Goal: Information Seeking & Learning: Learn about a topic

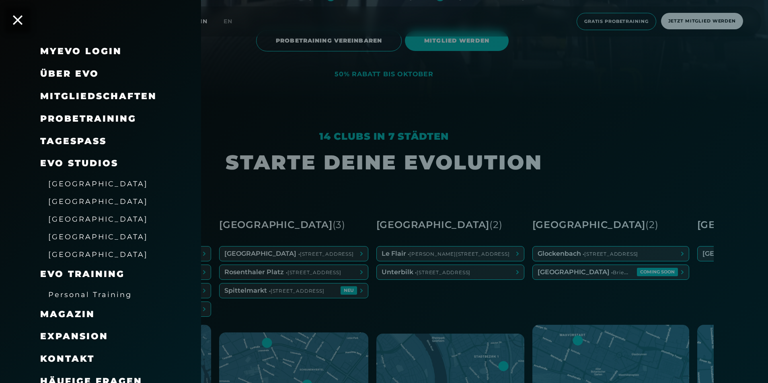
scroll to position [10, 0]
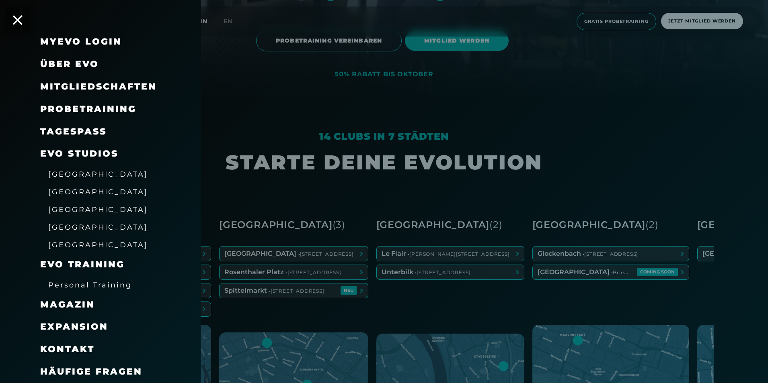
click at [89, 367] on span "Häufige Fragen" at bounding box center [91, 372] width 102 height 11
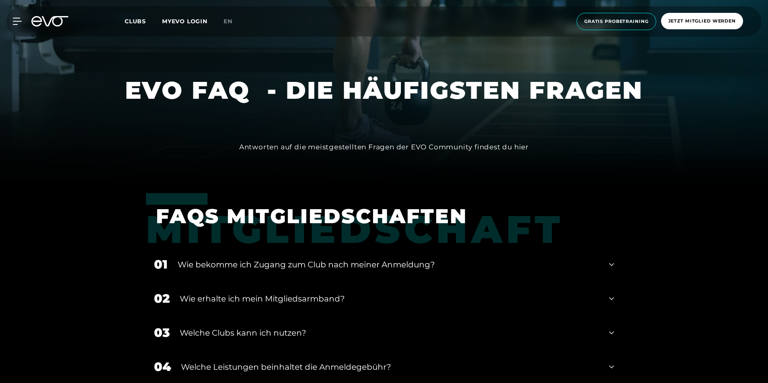
scroll to position [201, 0]
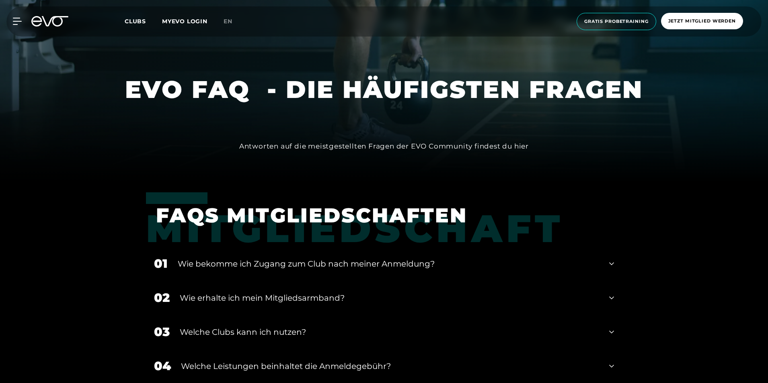
click at [248, 262] on div "Wie bekomme ich Zugang zum Club nach meiner Anmeldung?" at bounding box center [388, 264] width 421 height 12
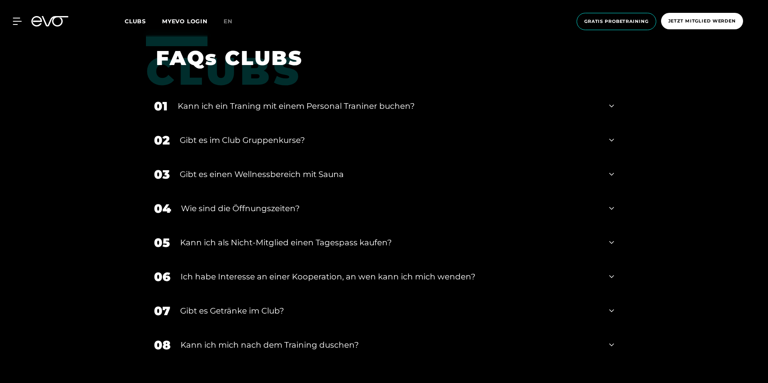
scroll to position [1327, 0]
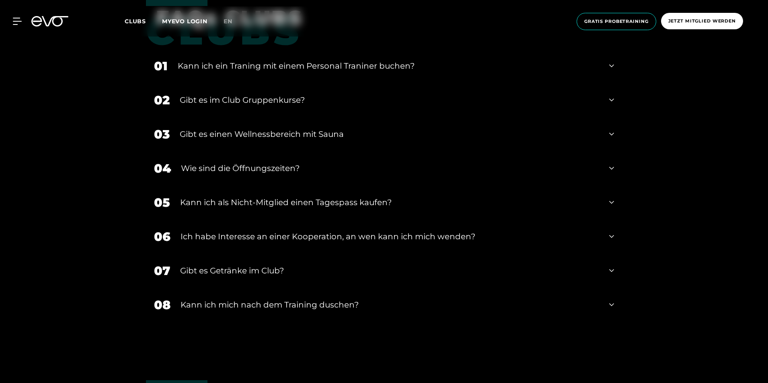
click at [236, 195] on div "05 Kann ich als Nicht-Mitglied einen Tagespass kaufen?" at bounding box center [384, 203] width 476 height 34
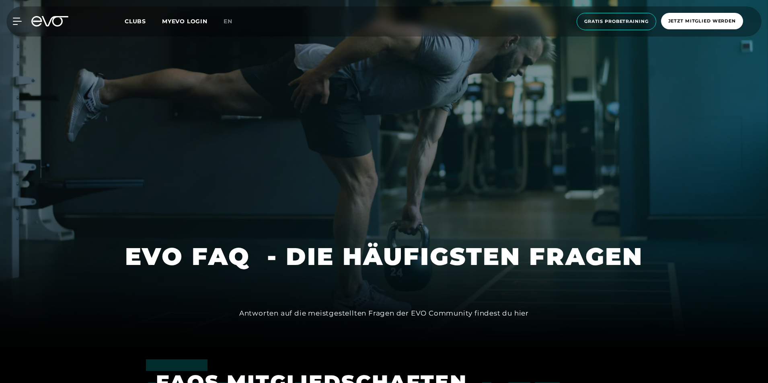
scroll to position [0, 0]
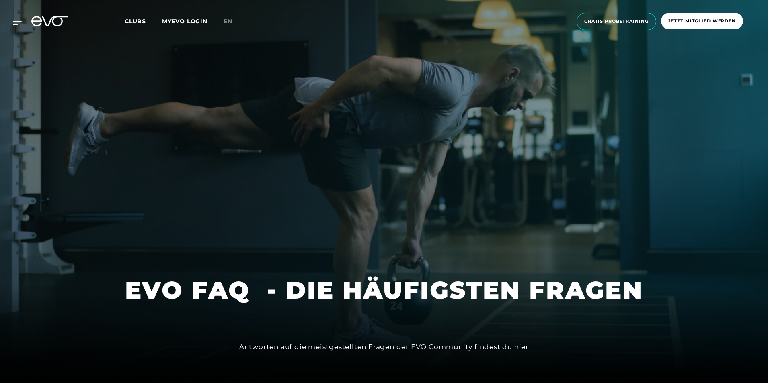
click at [138, 22] on span "Clubs" at bounding box center [135, 21] width 21 height 7
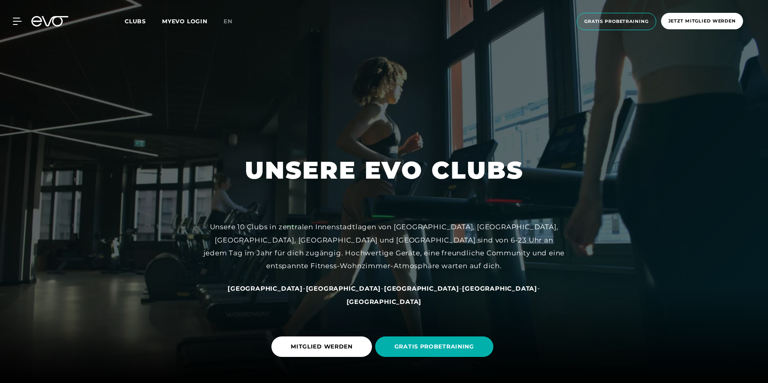
click at [24, 21] on div "MyEVO Login Über EVO Mitgliedschaften Probetraining TAGESPASS EVO Studios [GEOG…" at bounding box center [12, 21] width 28 height 7
click at [16, 22] on icon at bounding box center [19, 21] width 12 height 7
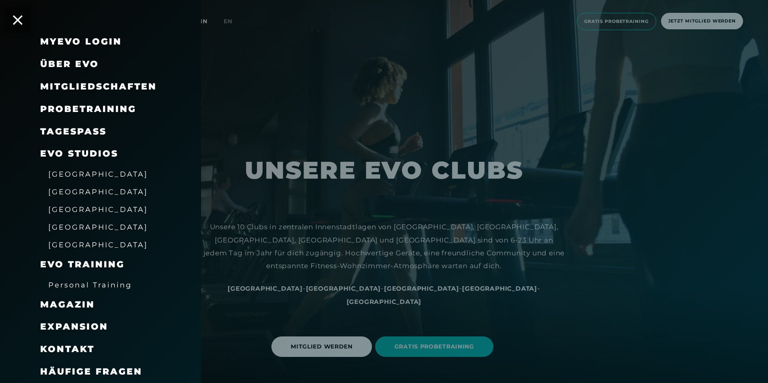
click at [64, 65] on span "Über EVO" at bounding box center [69, 64] width 59 height 11
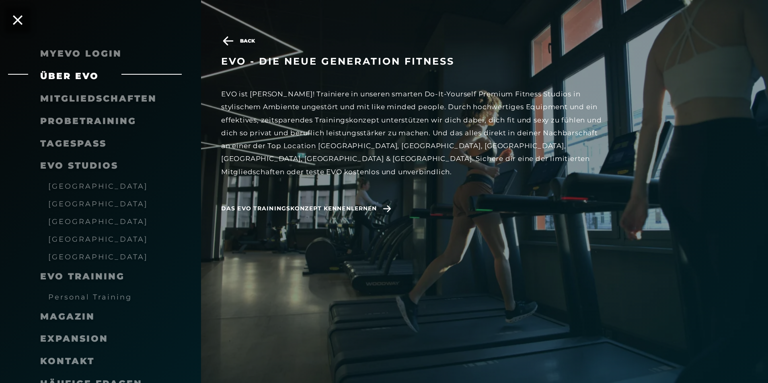
scroll to position [161, 0]
click at [307, 205] on span "Das EVO Trainingskonzept kennenlernen" at bounding box center [299, 209] width 156 height 8
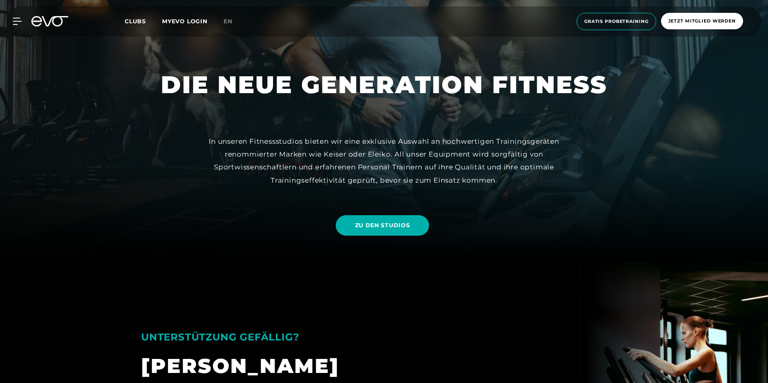
scroll to position [201, 0]
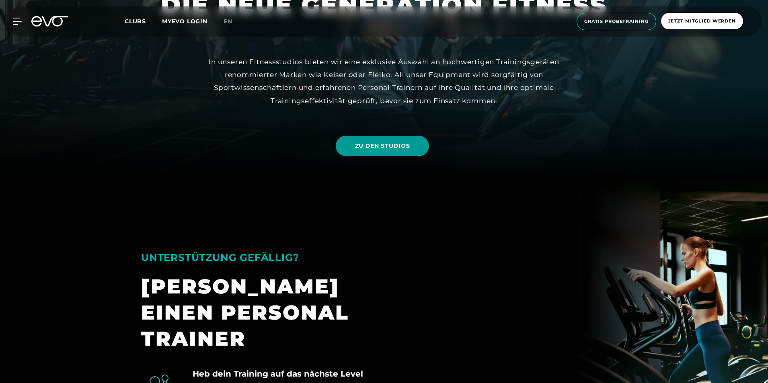
click at [367, 153] on span "ZU DEN STUDIOS" at bounding box center [383, 146] width 94 height 21
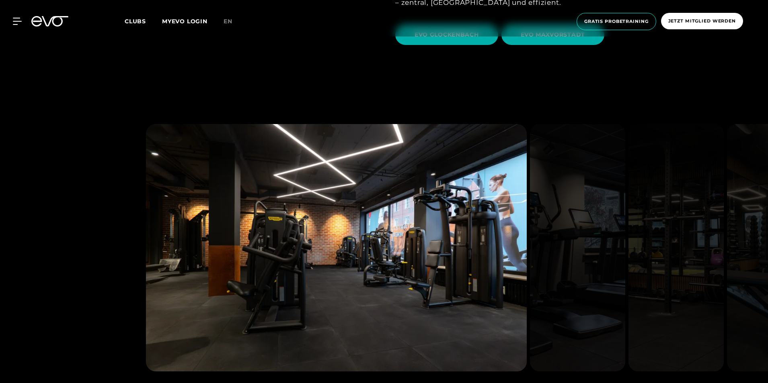
scroll to position [2507, 0]
